Goal: Find specific page/section

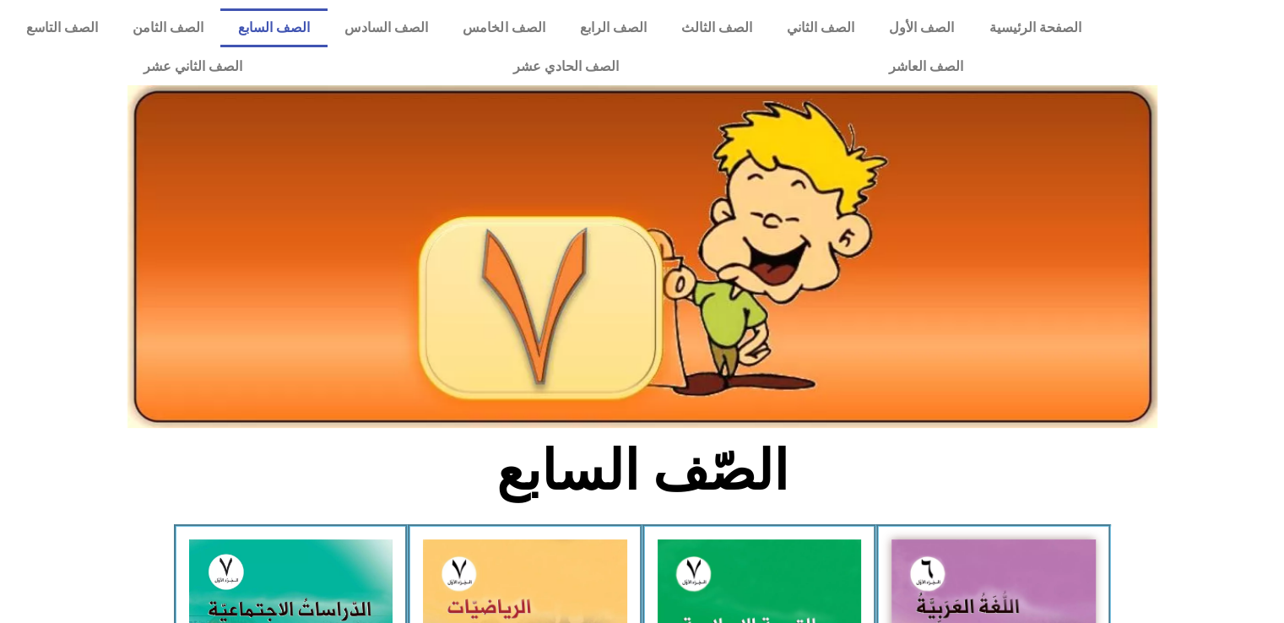
scroll to position [7, 0]
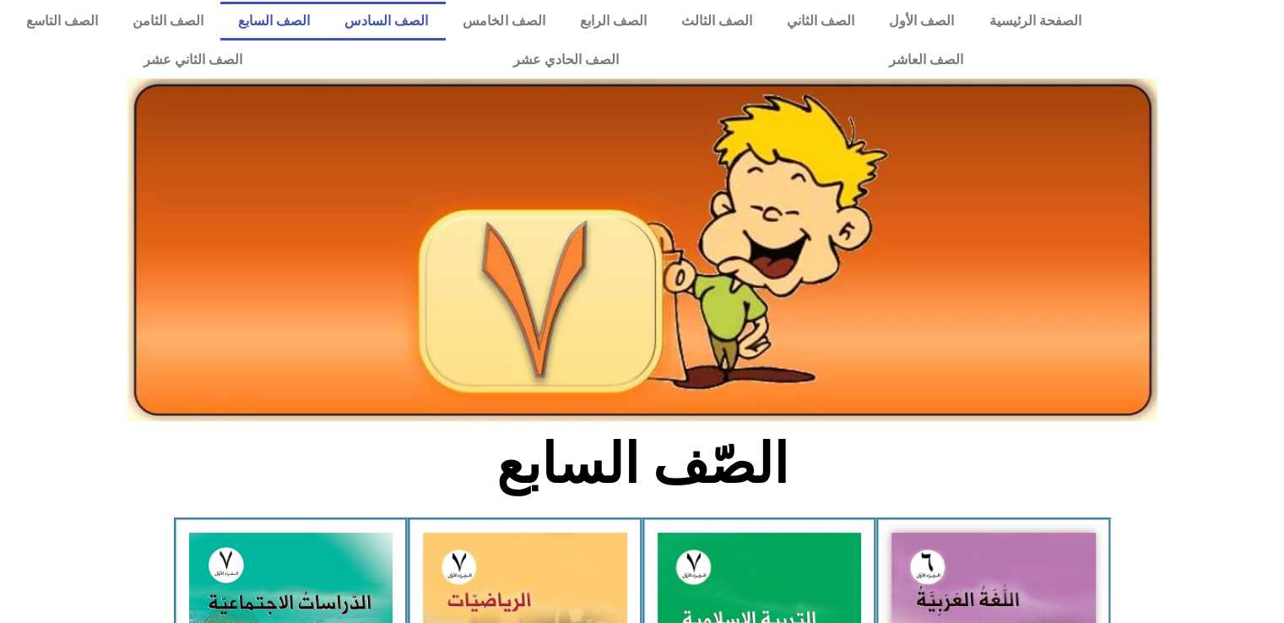
click at [446, 8] on link "الصف السادس" at bounding box center [386, 21] width 118 height 39
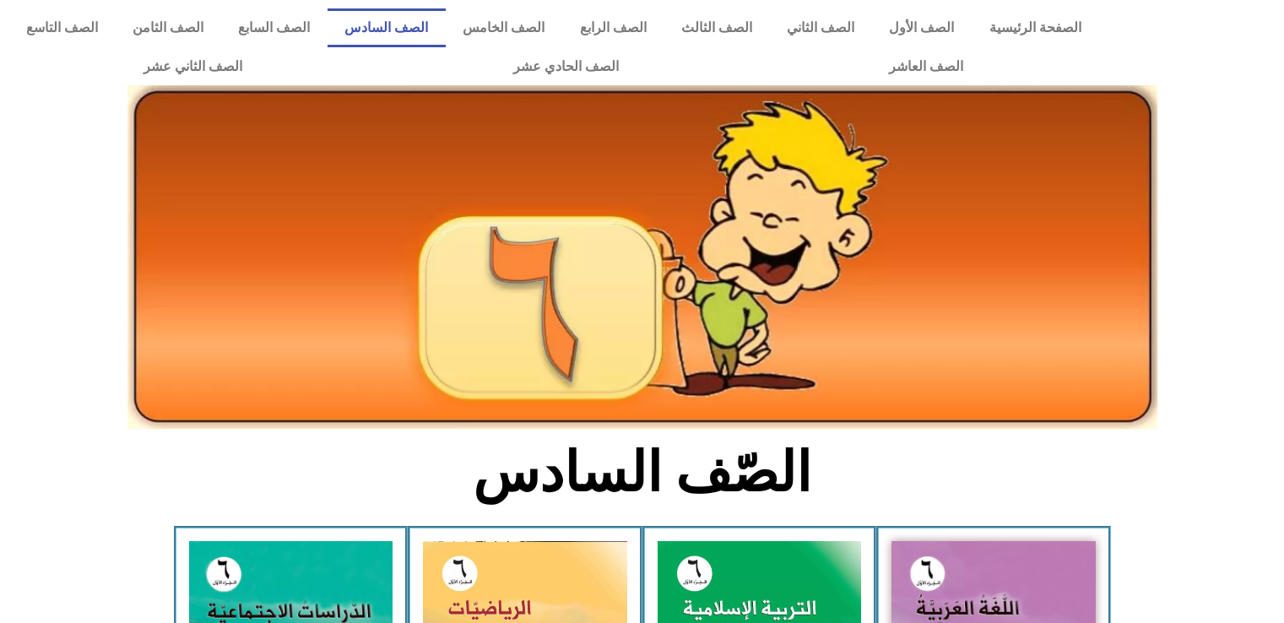
scroll to position [64, 0]
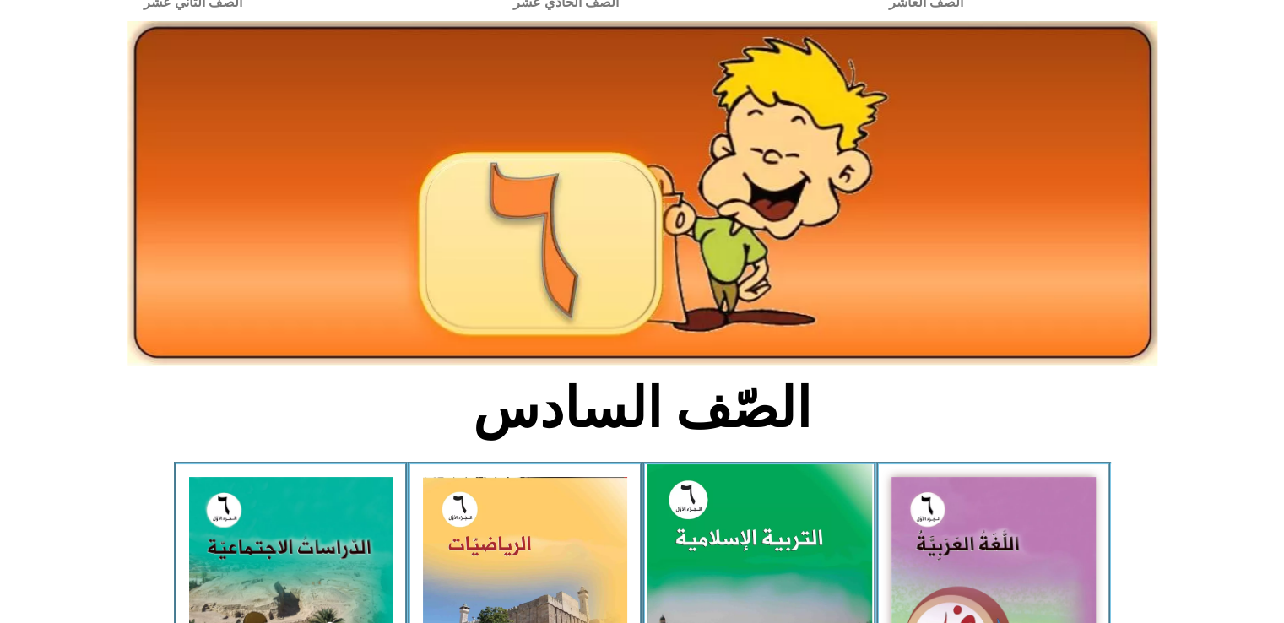
click at [776, 558] on img at bounding box center [759, 603] width 225 height 279
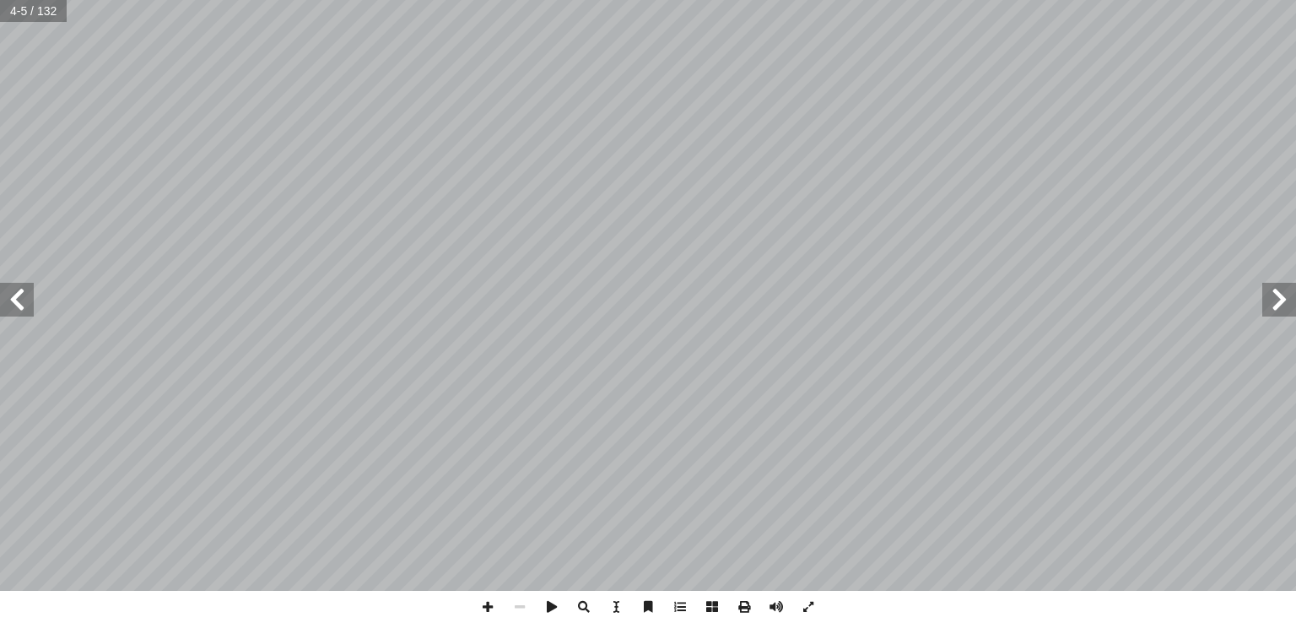
click at [26, 19] on input "text" at bounding box center [33, 11] width 67 height 22
type input "**"
